Goal: Task Accomplishment & Management: Use online tool/utility

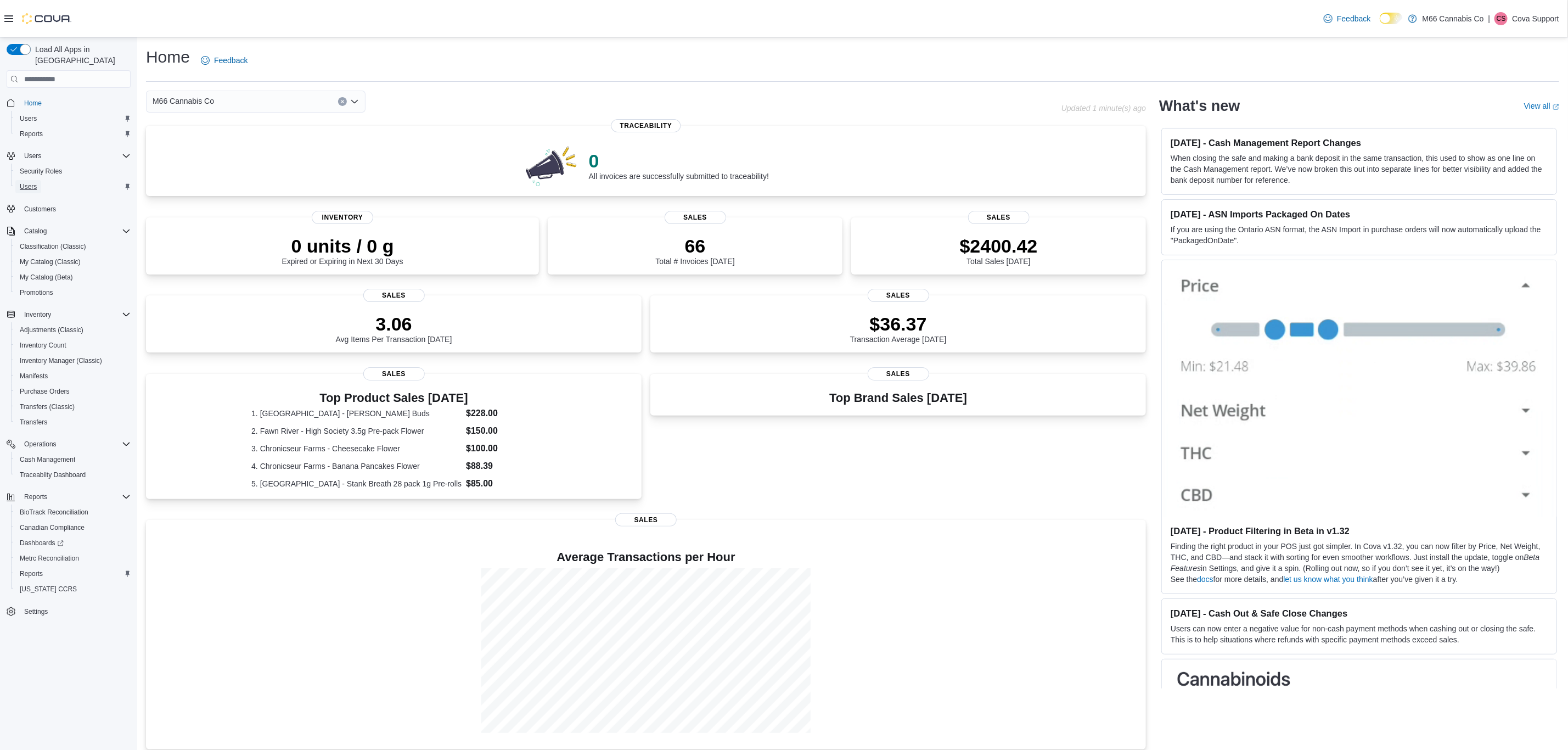
click at [29, 182] on span "Users" at bounding box center [28, 187] width 17 height 9
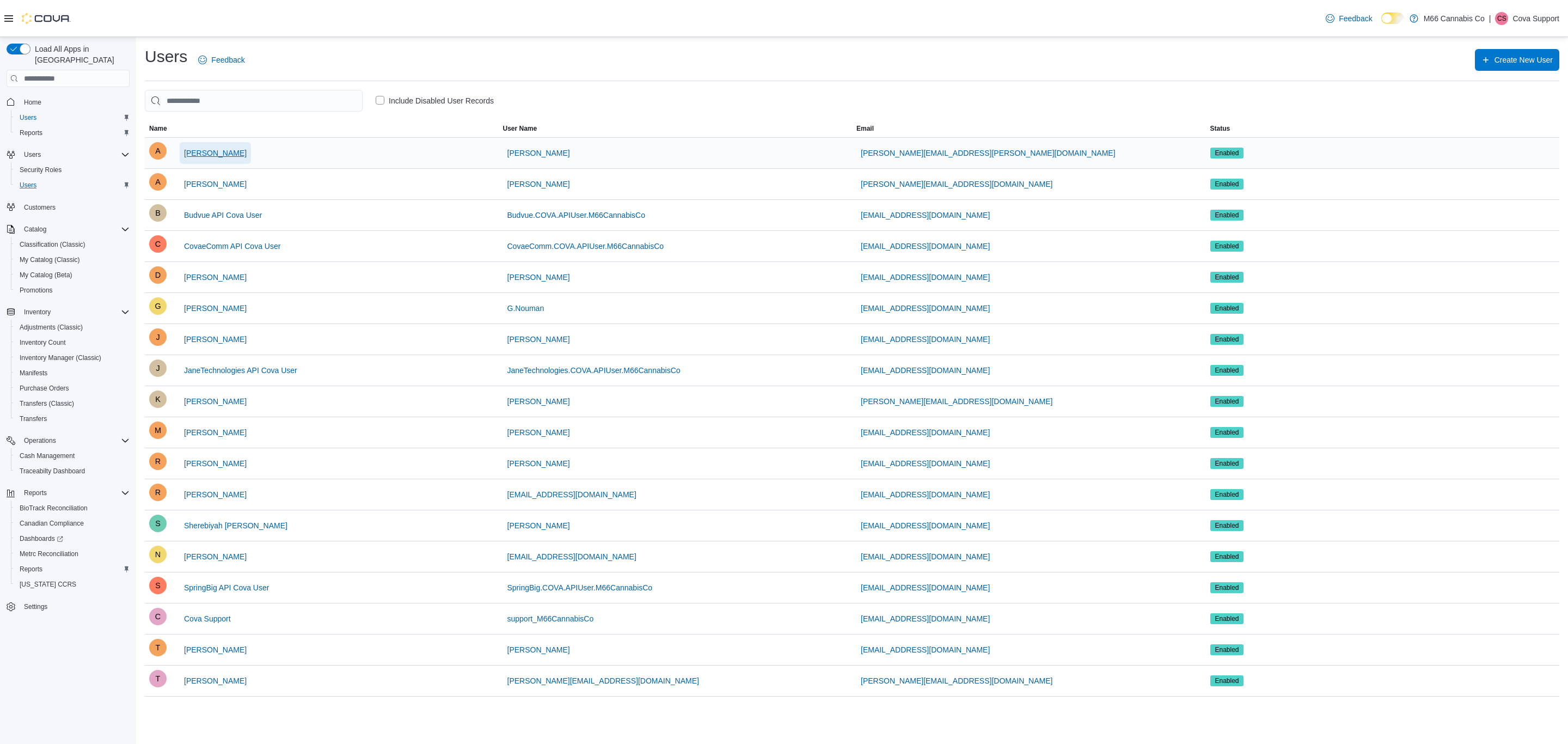
click at [197, 158] on span "[PERSON_NAME]" at bounding box center [215, 153] width 63 height 11
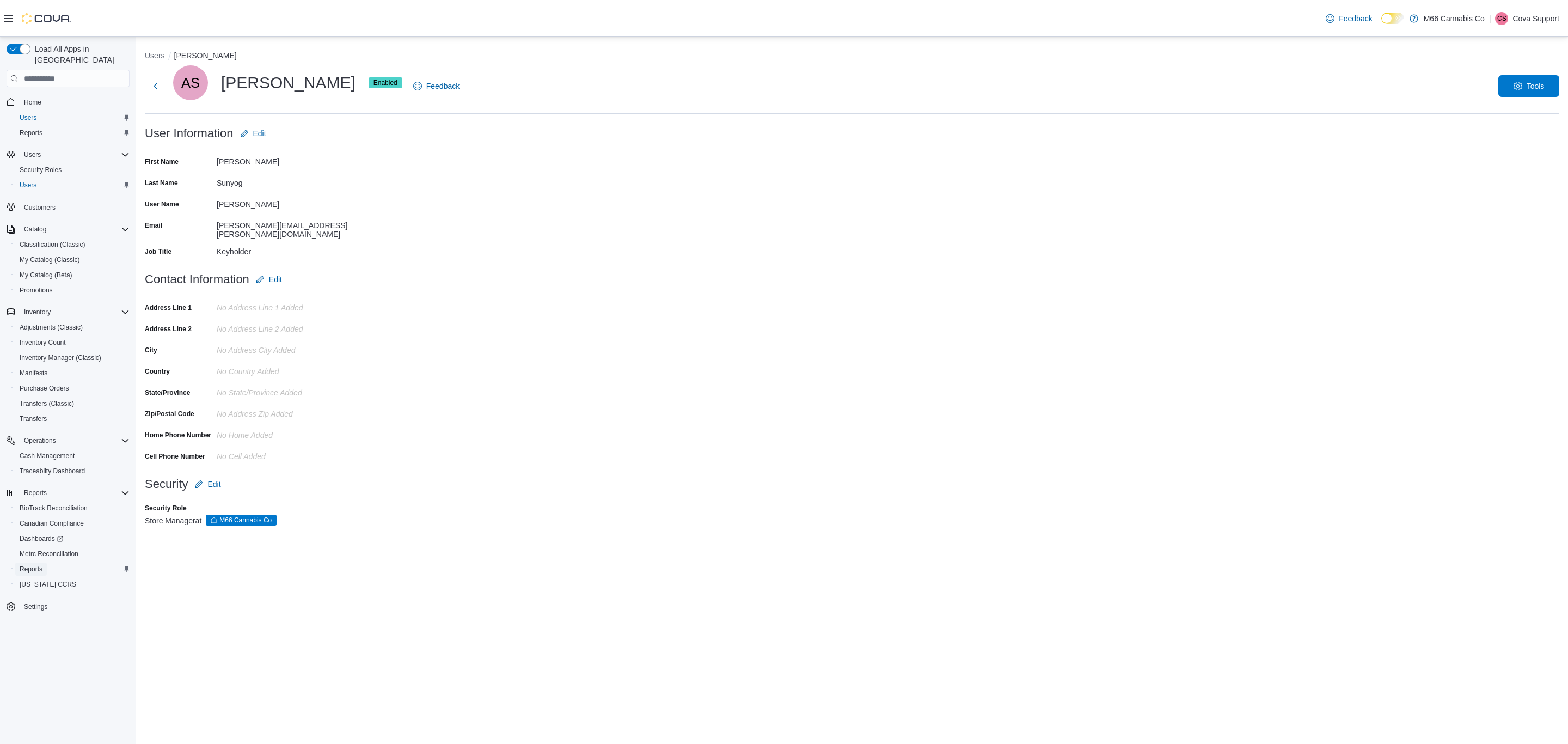
click at [20, 565] on span "Reports" at bounding box center [31, 569] width 23 height 9
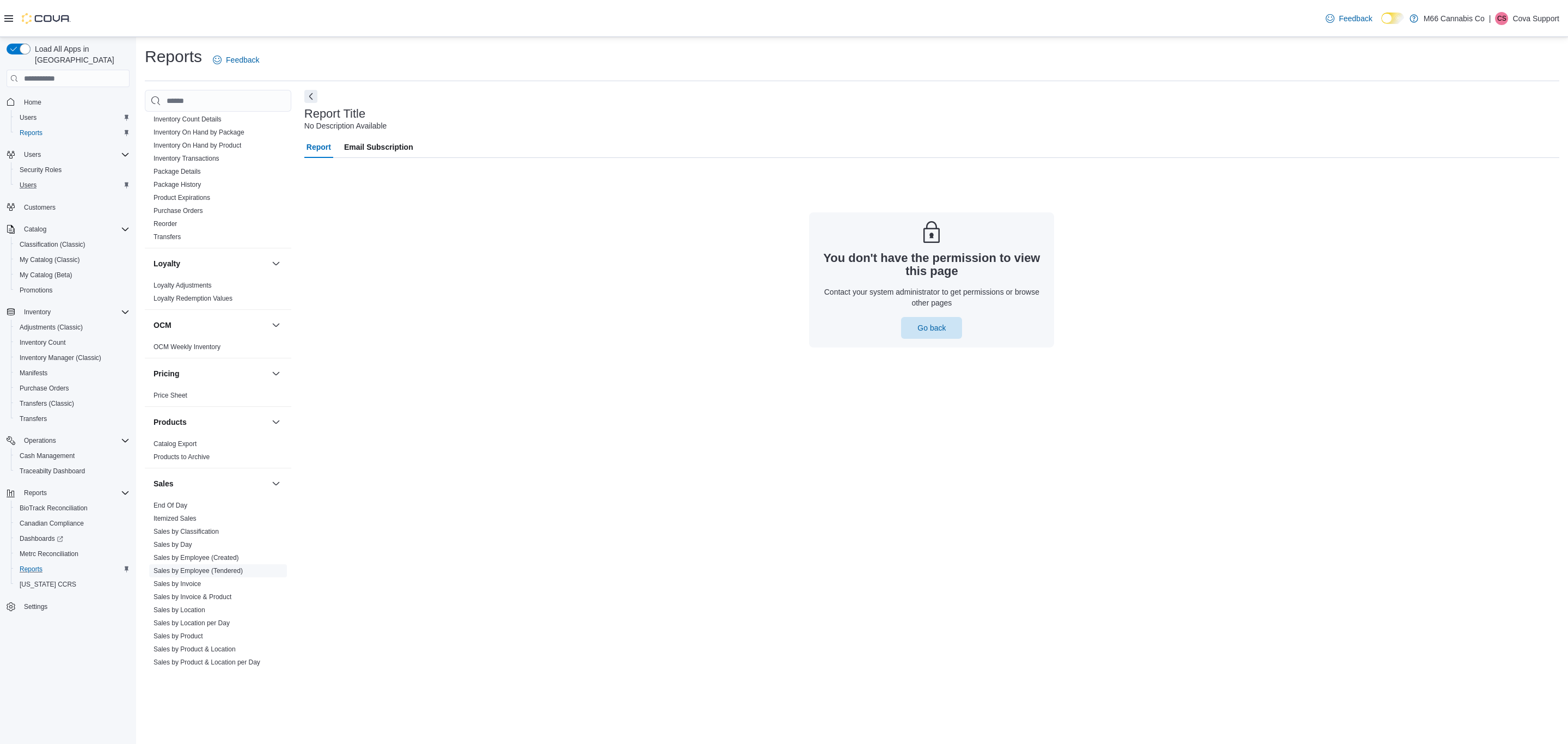
scroll to position [409, 0]
click at [190, 542] on link "Sales by Day" at bounding box center [173, 538] width 39 height 8
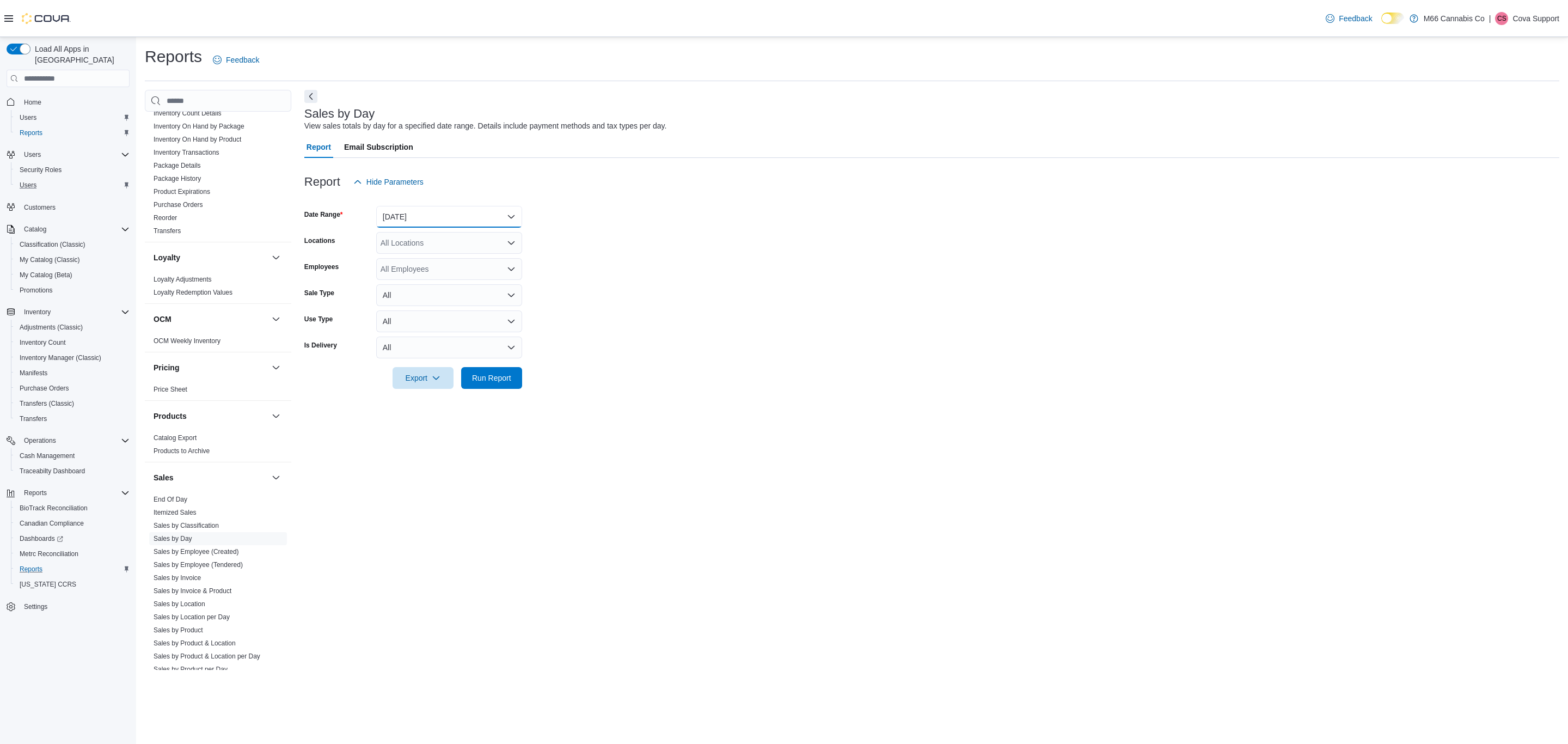
click at [471, 219] on button "[DATE]" at bounding box center [449, 217] width 146 height 22
click at [420, 265] on span "[DATE]" at bounding box center [456, 260] width 124 height 13
click at [573, 217] on form "Date Range [DATE] Locations All Locations Employees All Employees Sale Type All…" at bounding box center [932, 291] width 1255 height 196
click at [492, 381] on span "Run Report" at bounding box center [491, 377] width 39 height 11
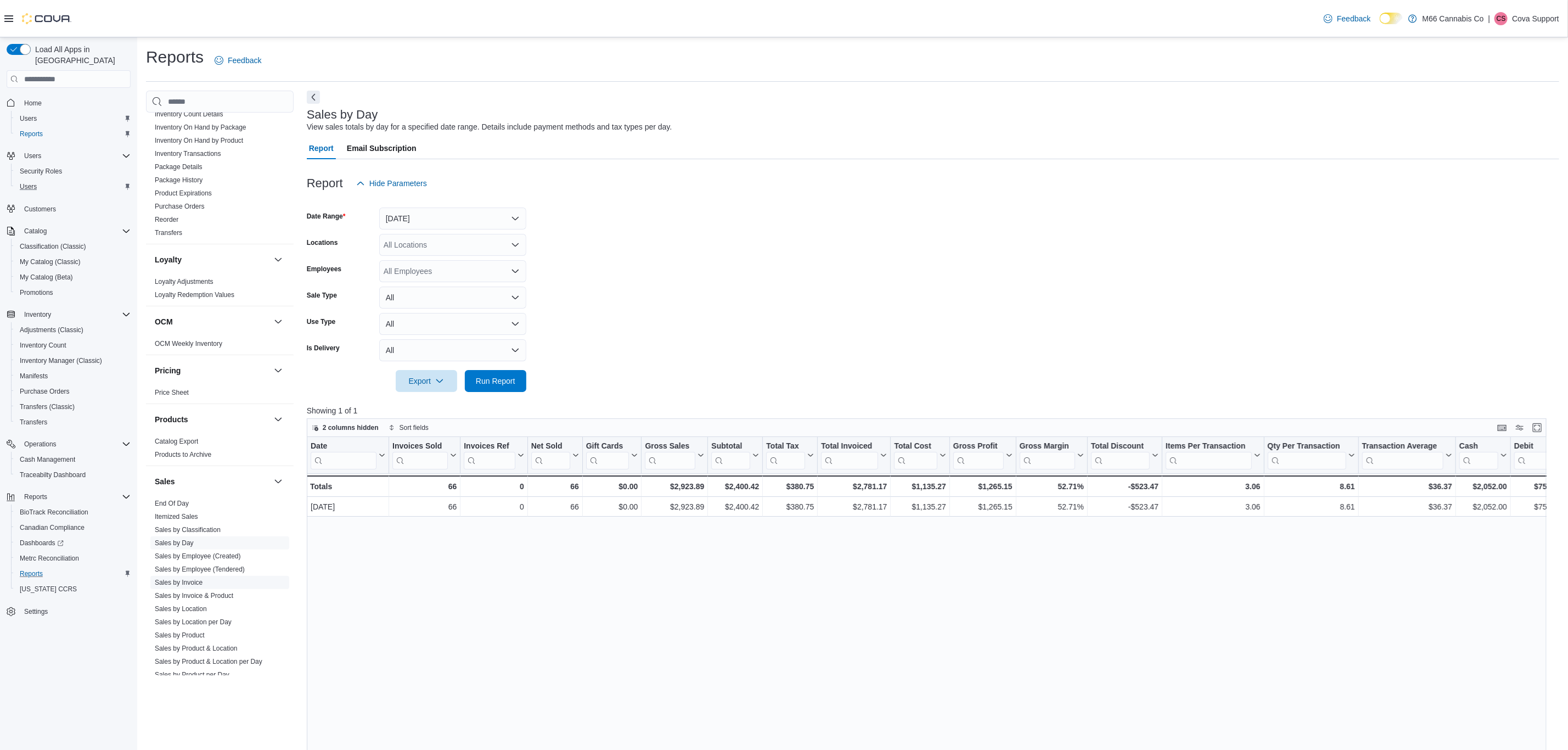
click at [203, 585] on link "Sales by Invoice" at bounding box center [179, 582] width 48 height 8
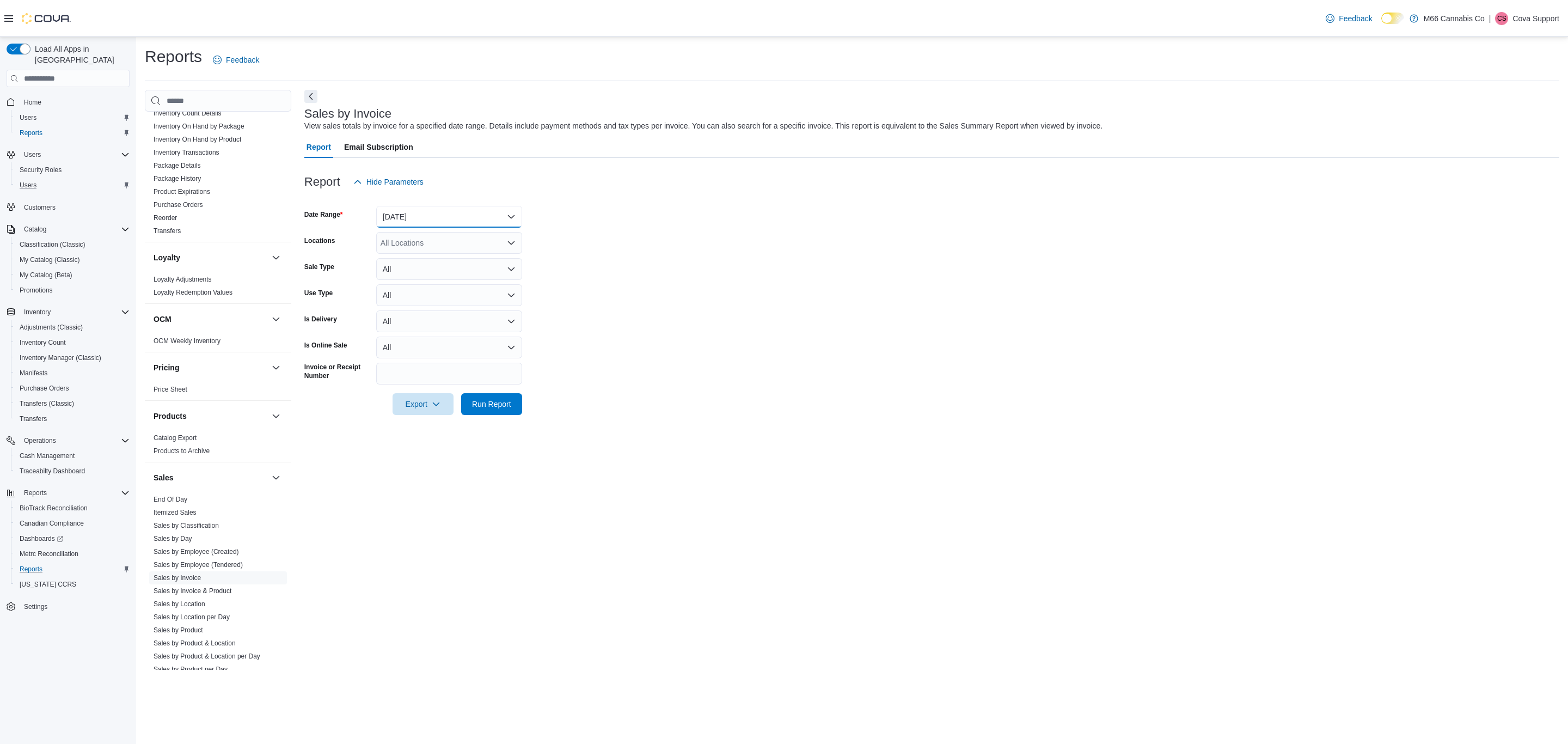
click at [422, 214] on button "[DATE]" at bounding box center [449, 217] width 146 height 22
click at [596, 270] on form "Date Range [DATE] Locations All Locations Sale Type All Use Type All Is Deliver…" at bounding box center [932, 304] width 1255 height 222
click at [425, 220] on button "[DATE]" at bounding box center [449, 217] width 146 height 22
click at [1536, 17] on p "Cova Support" at bounding box center [1536, 18] width 47 height 13
click at [1494, 110] on span "Sign Out" at bounding box center [1489, 112] width 29 height 11
